Goal: Information Seeking & Learning: Learn about a topic

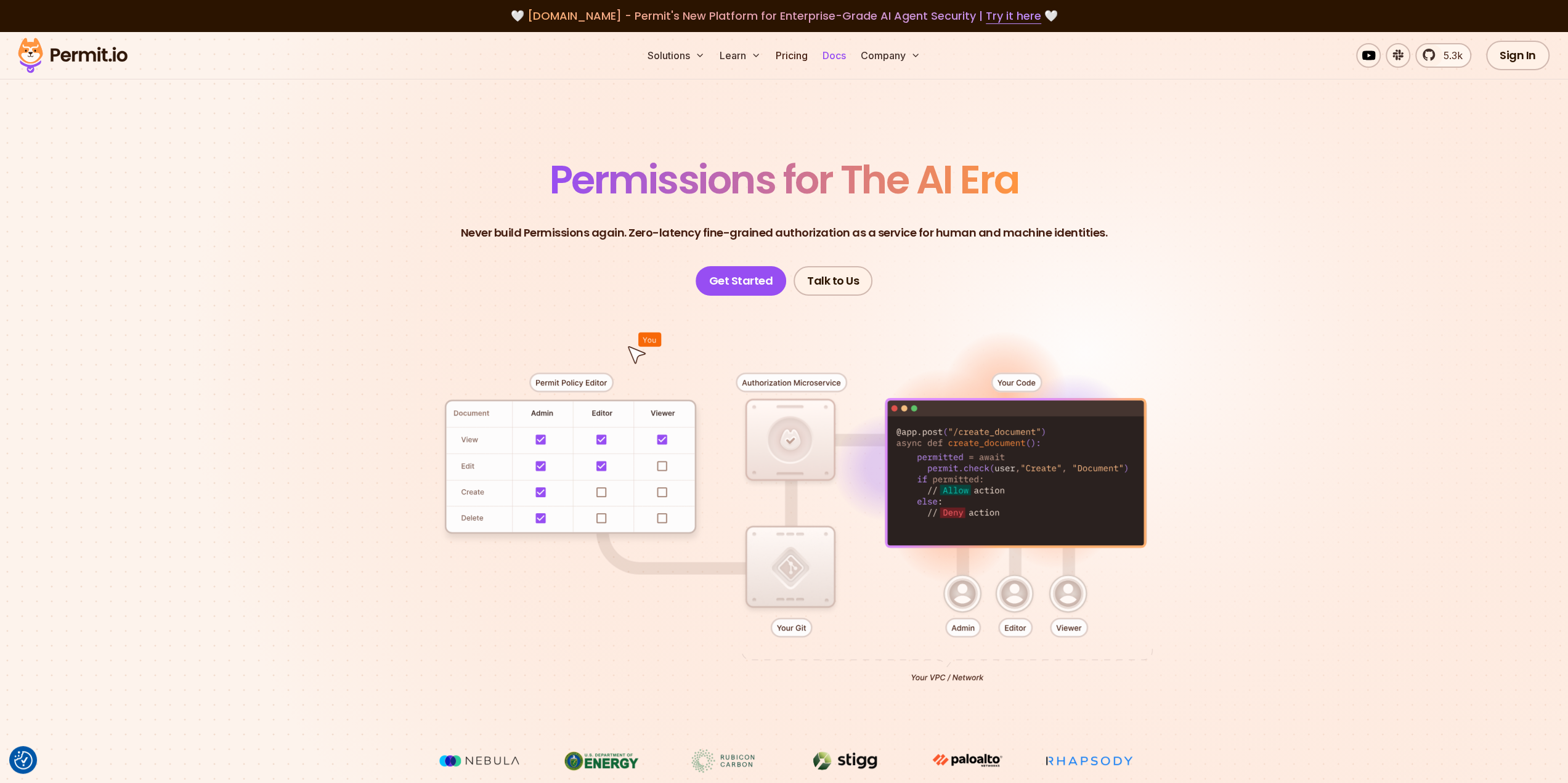
click at [832, 55] on link "Docs" at bounding box center [834, 55] width 33 height 24
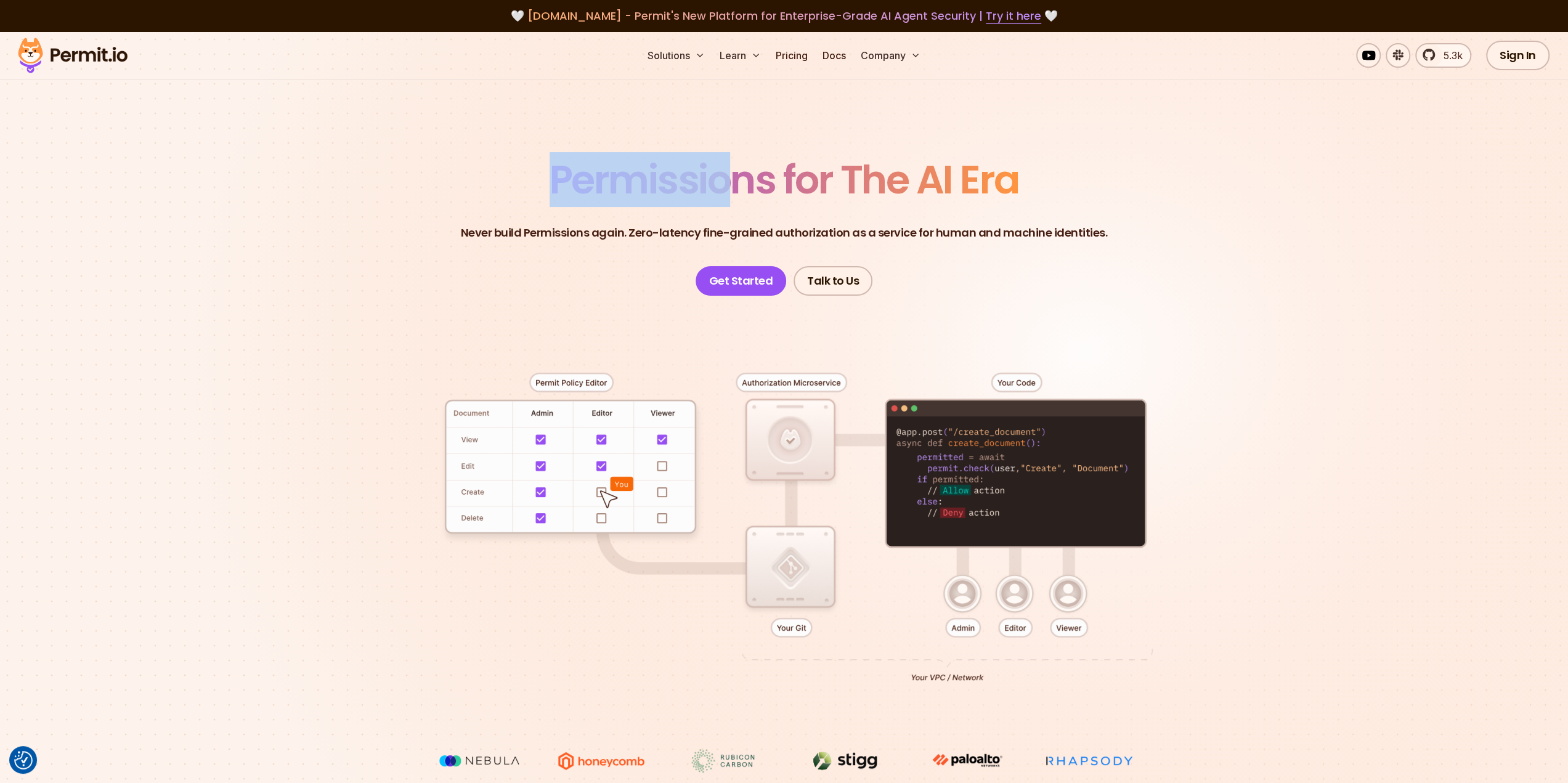
drag, startPoint x: 553, startPoint y: 182, endPoint x: 739, endPoint y: 172, distance: 186.3
click at [739, 172] on span "Permissions for The AI Era" at bounding box center [784, 179] width 469 height 55
click at [869, 128] on section "Permissions for The AI Era Never build Permissions again. Zero-latency fine-gra…" at bounding box center [784, 439] width 1568 height 814
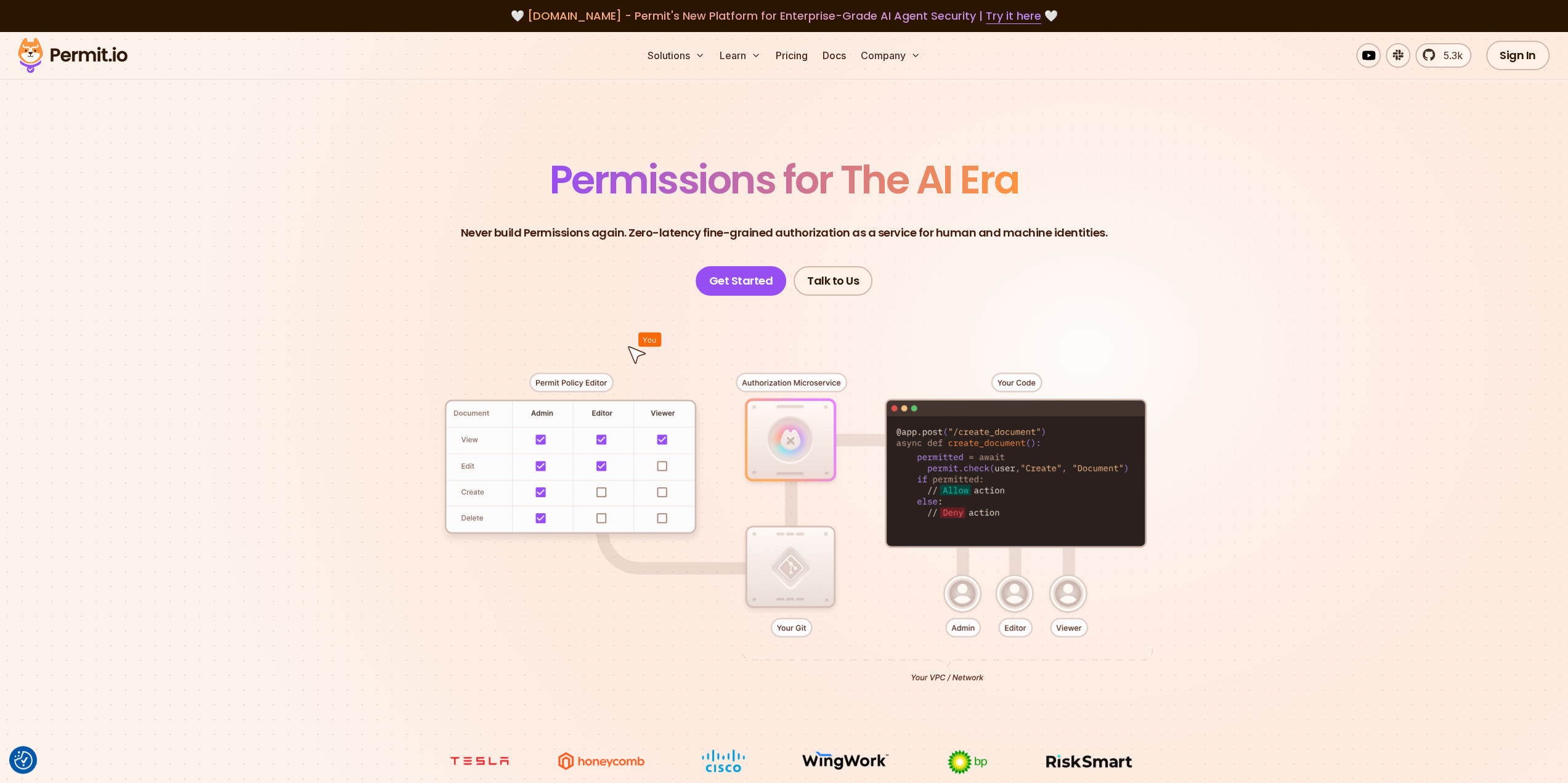
click at [804, 189] on span "Permissions for The AI Era" at bounding box center [784, 179] width 469 height 55
click at [537, 90] on section "Permissions for The AI Era Never build Permissions again. Zero-latency fine-gra…" at bounding box center [784, 439] width 1568 height 814
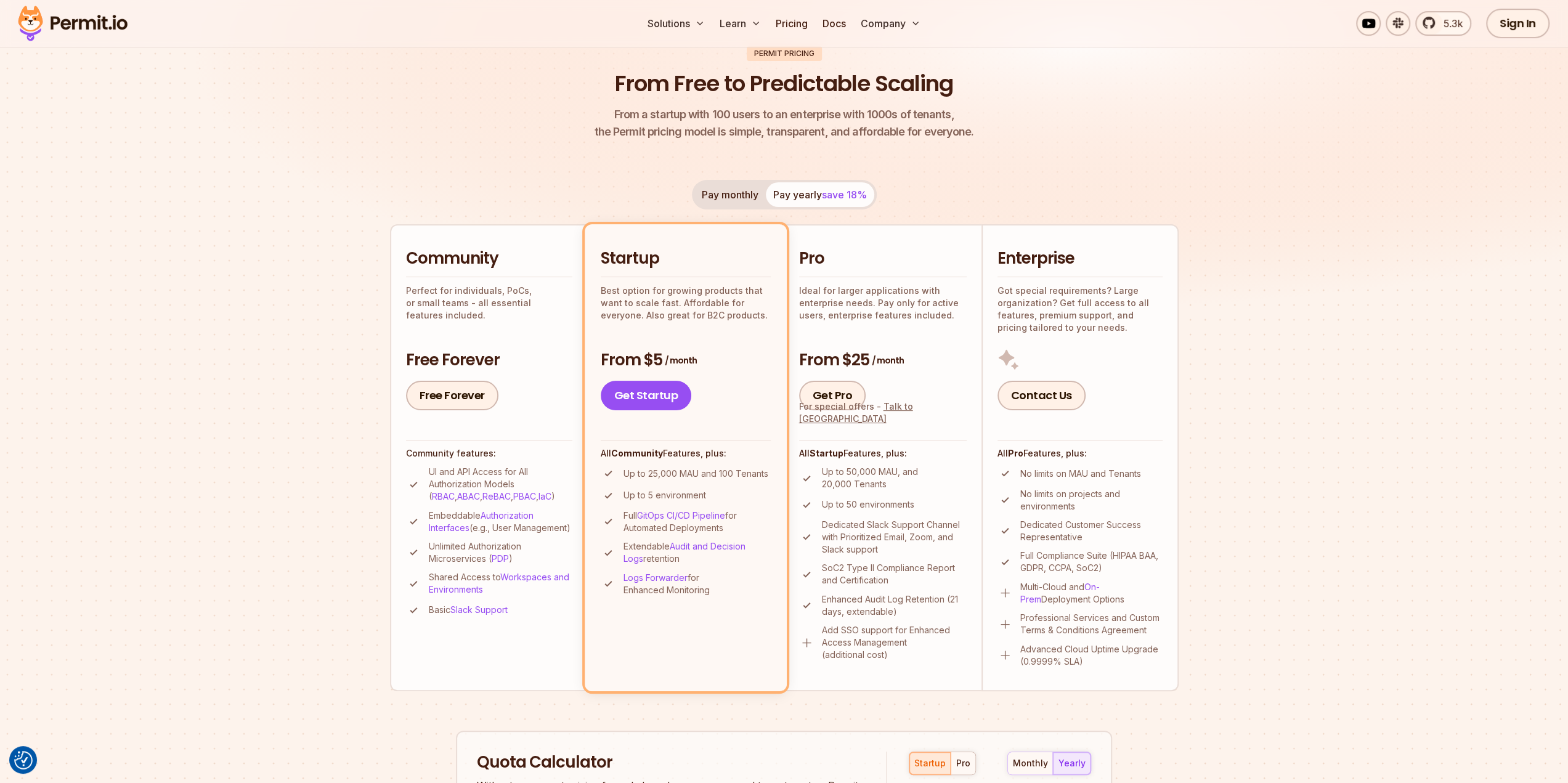
scroll to position [123, 0]
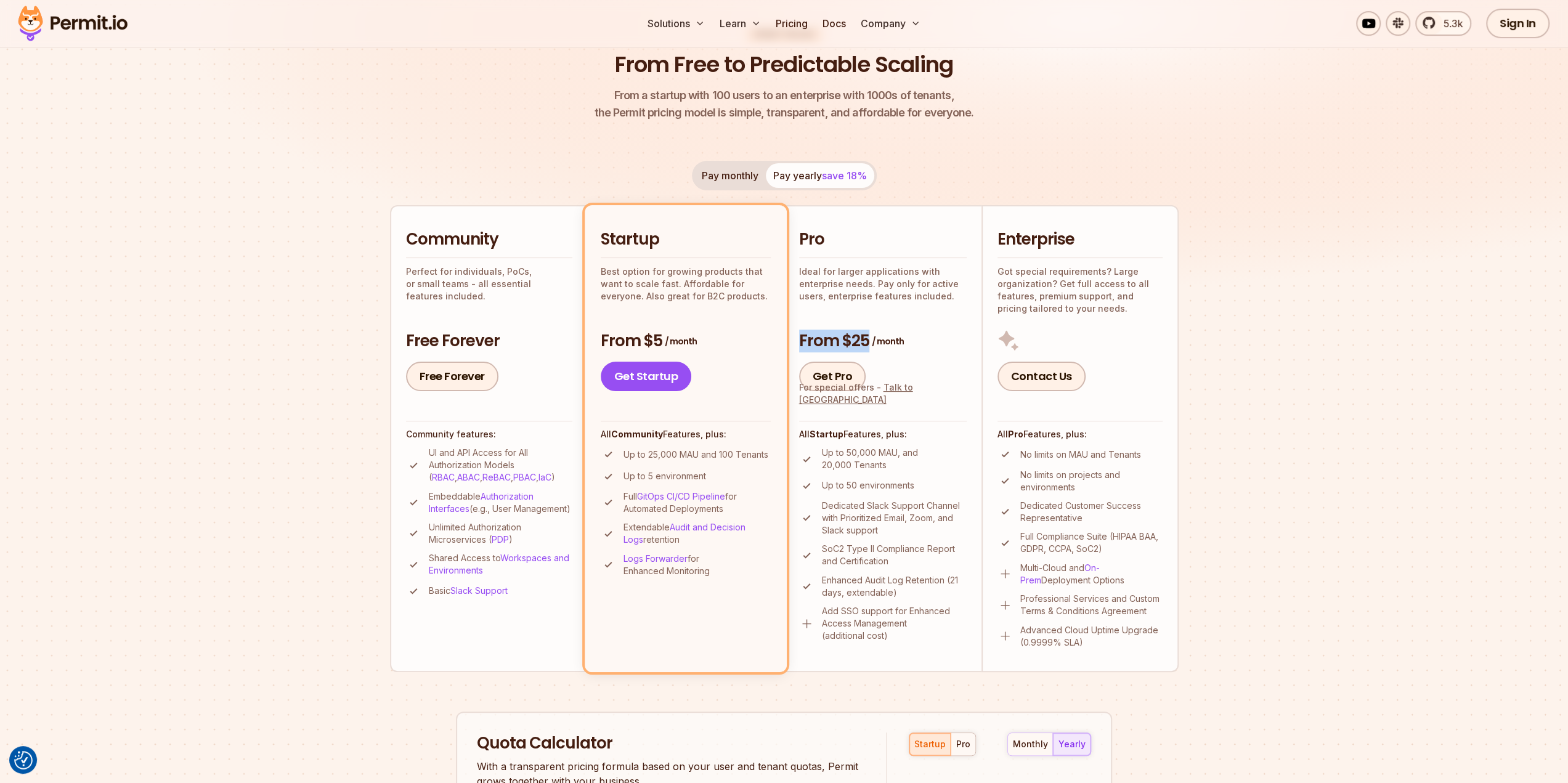
drag, startPoint x: 801, startPoint y: 345, endPoint x: 930, endPoint y: 345, distance: 129.0
click at [930, 345] on h3 "From $25 / month" at bounding box center [883, 341] width 168 height 22
drag, startPoint x: 878, startPoint y: 465, endPoint x: 862, endPoint y: 465, distance: 16.0
click at [862, 465] on p "Up to 50,000 MAU, and 20,000 Tenants" at bounding box center [895, 459] width 145 height 24
drag, startPoint x: 733, startPoint y: 453, endPoint x: 720, endPoint y: 456, distance: 13.3
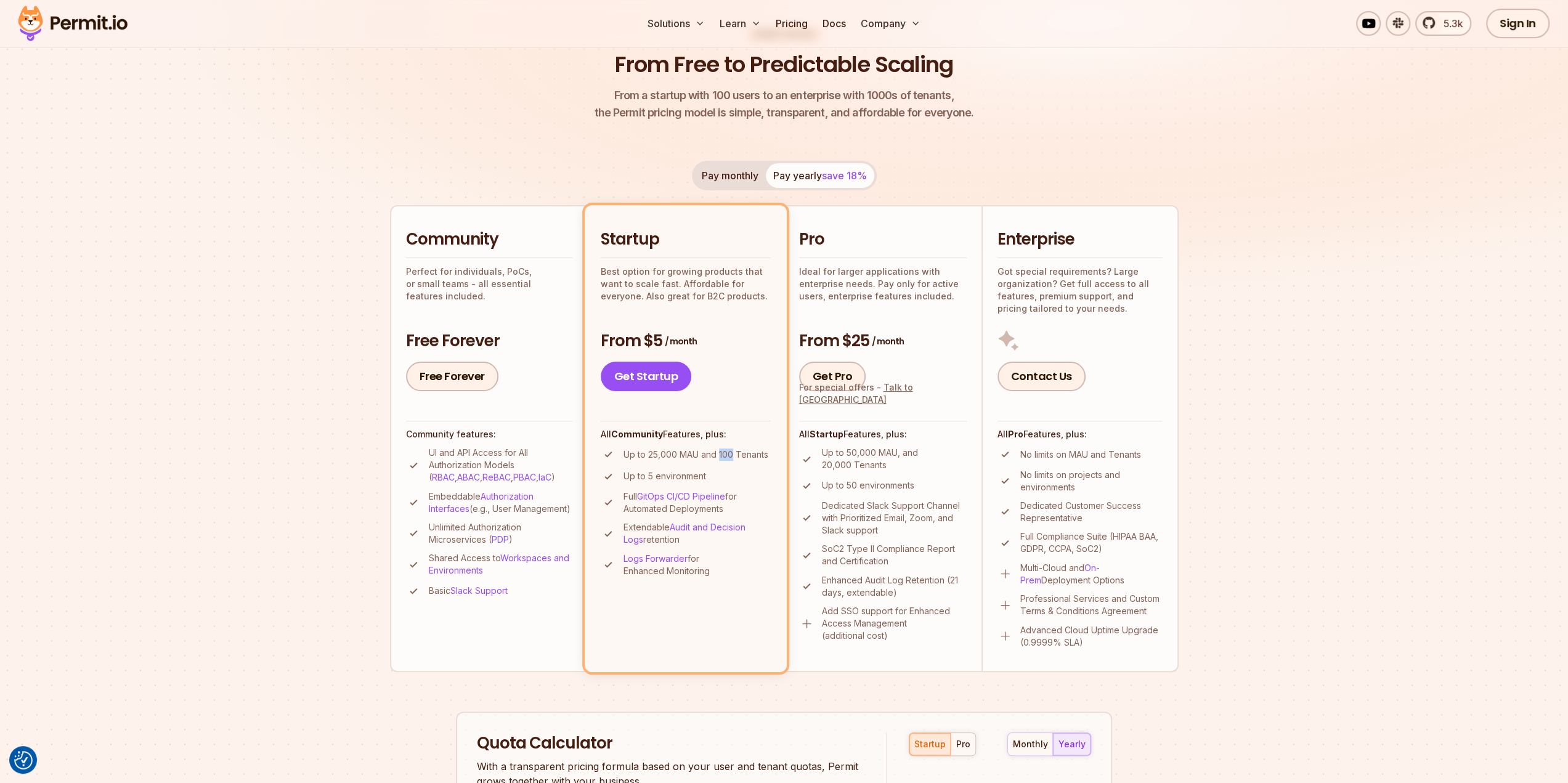
click at [720, 456] on p "Up to 25,000 MAU and 100 Tenants" at bounding box center [696, 454] width 145 height 12
drag, startPoint x: 872, startPoint y: 340, endPoint x: 802, endPoint y: 342, distance: 70.0
click at [802, 342] on h3 "From $25 / month" at bounding box center [883, 341] width 168 height 22
click at [877, 463] on p "Up to 50,000 MAU, and 20,000 Tenants" at bounding box center [895, 459] width 145 height 24
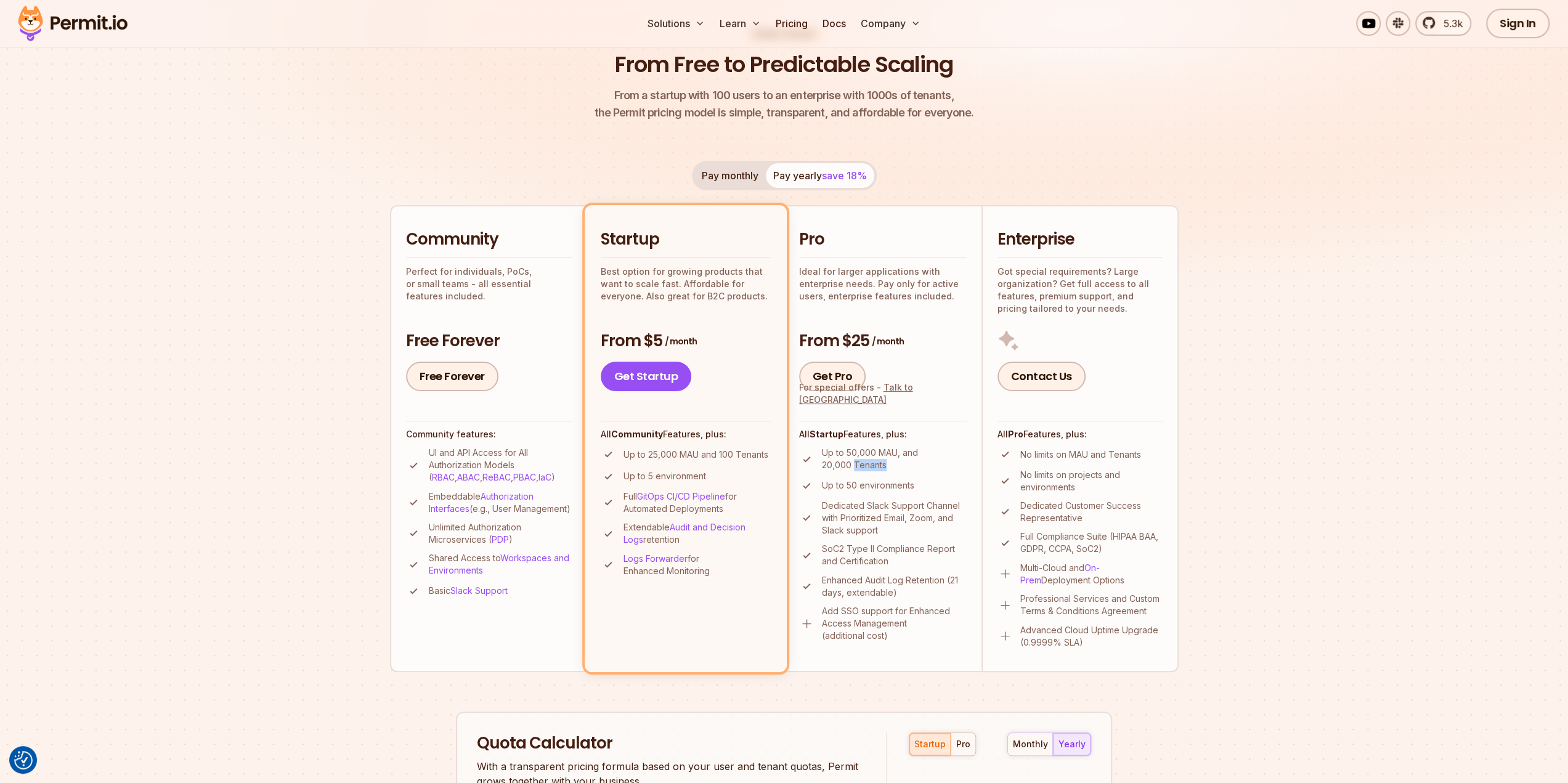
click at [870, 465] on p "Up to 50,000 MAU, and 20,000 Tenants" at bounding box center [895, 459] width 145 height 24
click at [910, 465] on p "Up to 50,000 MAU, and 20,000 Tenants" at bounding box center [895, 459] width 145 height 24
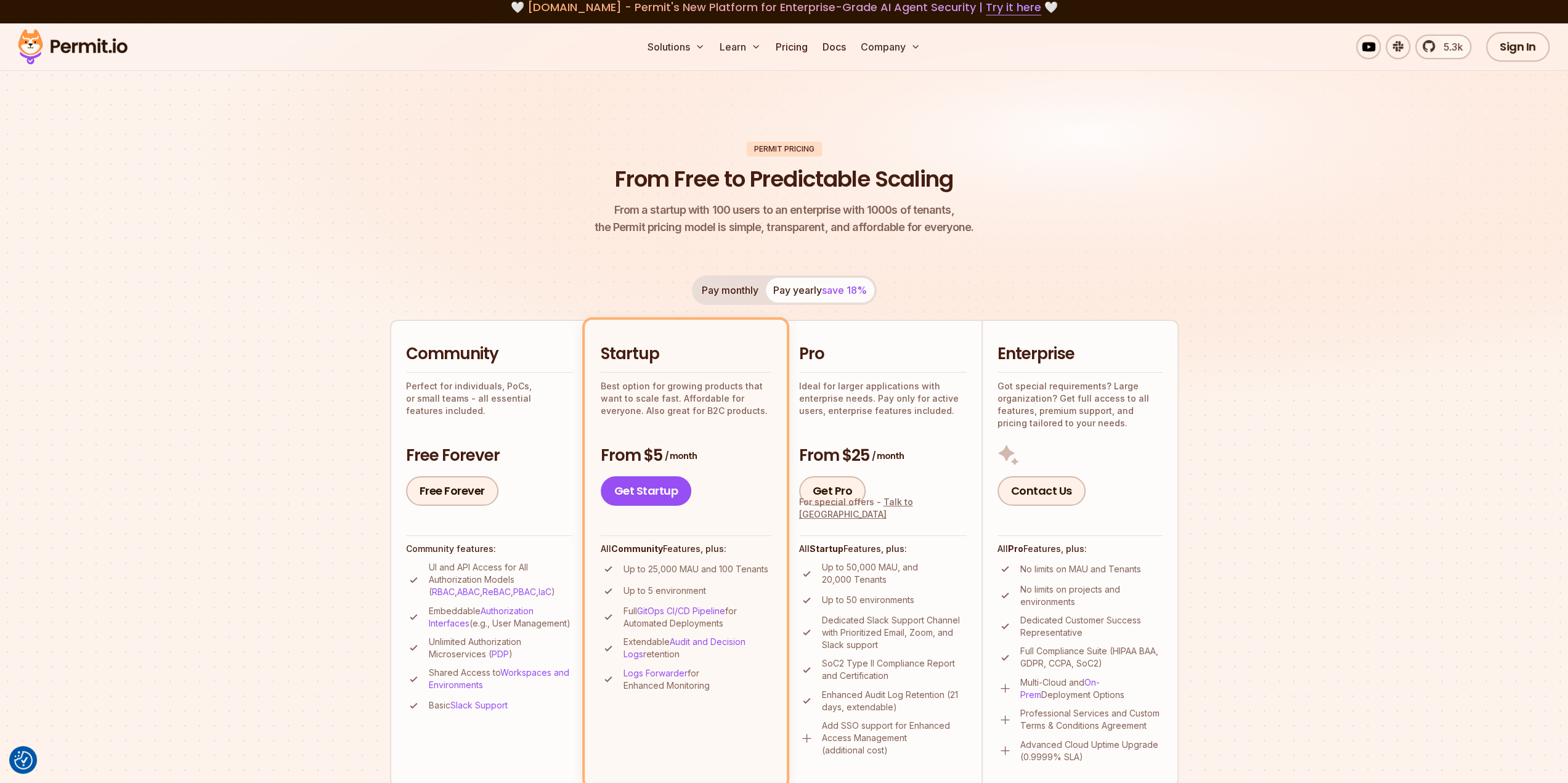
scroll to position [0, 0]
